Goal: Task Accomplishment & Management: Manage account settings

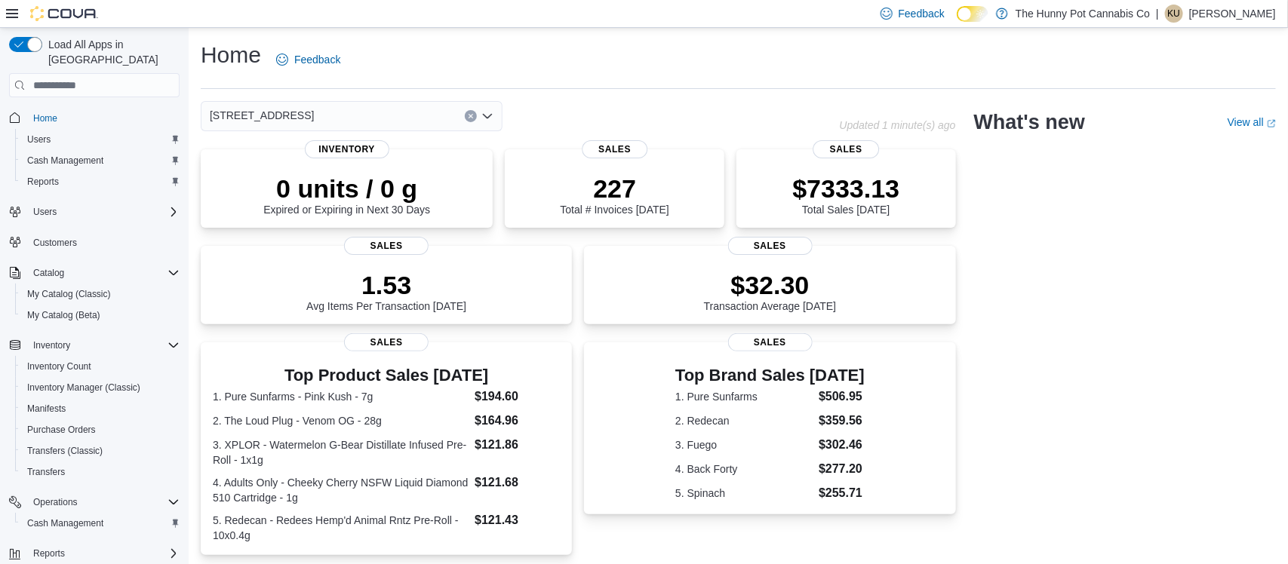
click at [1222, 20] on p "[PERSON_NAME]" at bounding box center [1232, 14] width 87 height 18
click at [1172, 152] on button "Sign Out" at bounding box center [1201, 144] width 139 height 24
